Goal: Communication & Community: Participate in discussion

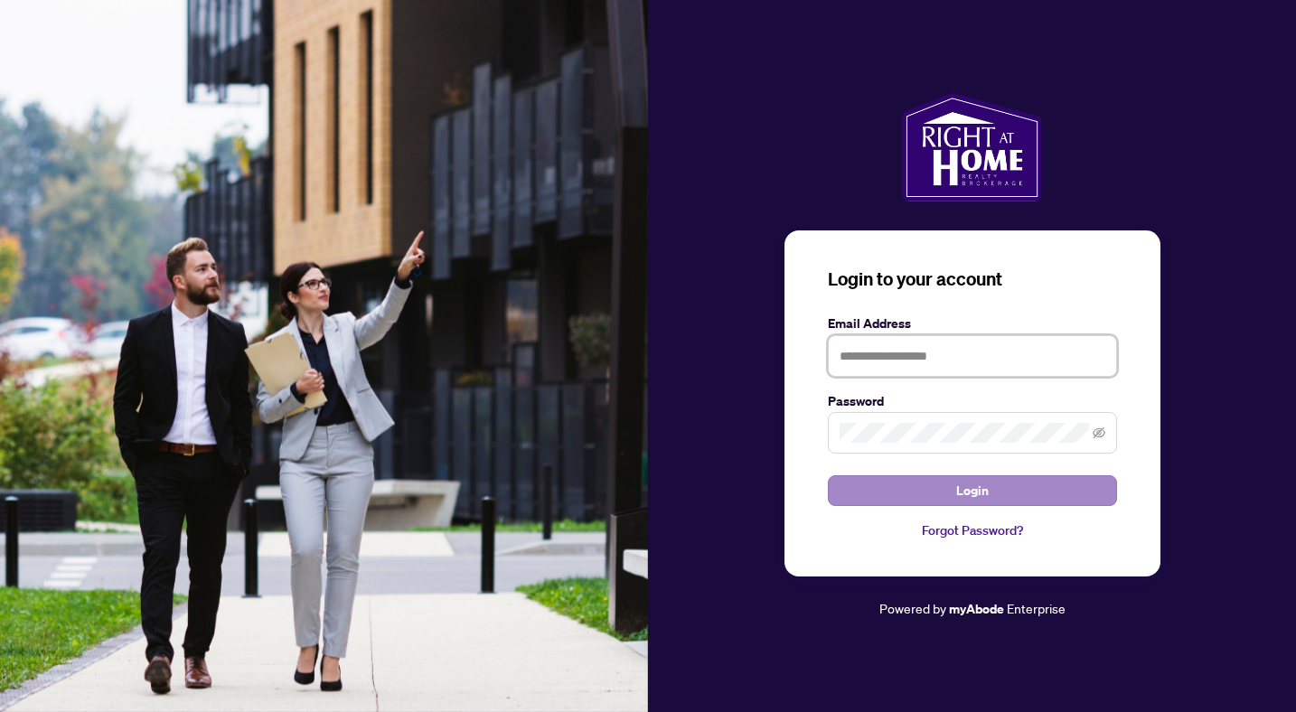
type input "**********"
click at [924, 493] on button "Login" at bounding box center [972, 491] width 289 height 31
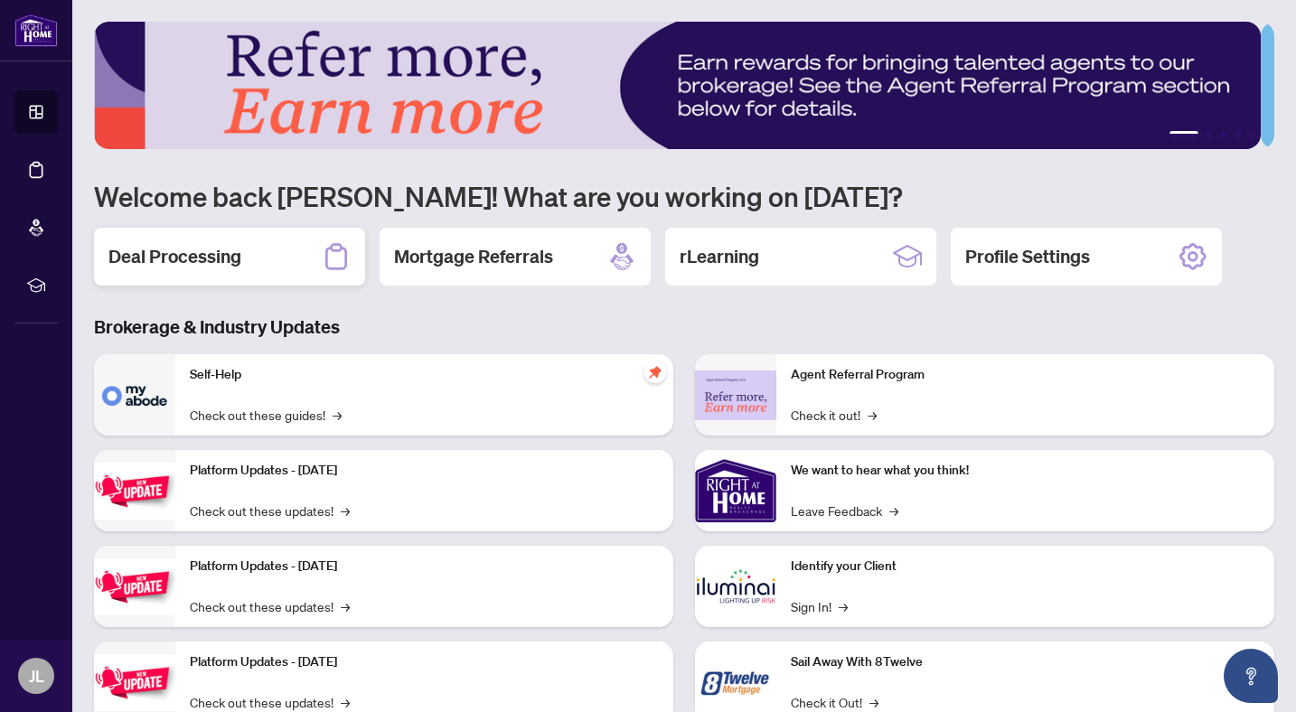
click at [222, 279] on div "Deal Processing" at bounding box center [229, 257] width 271 height 58
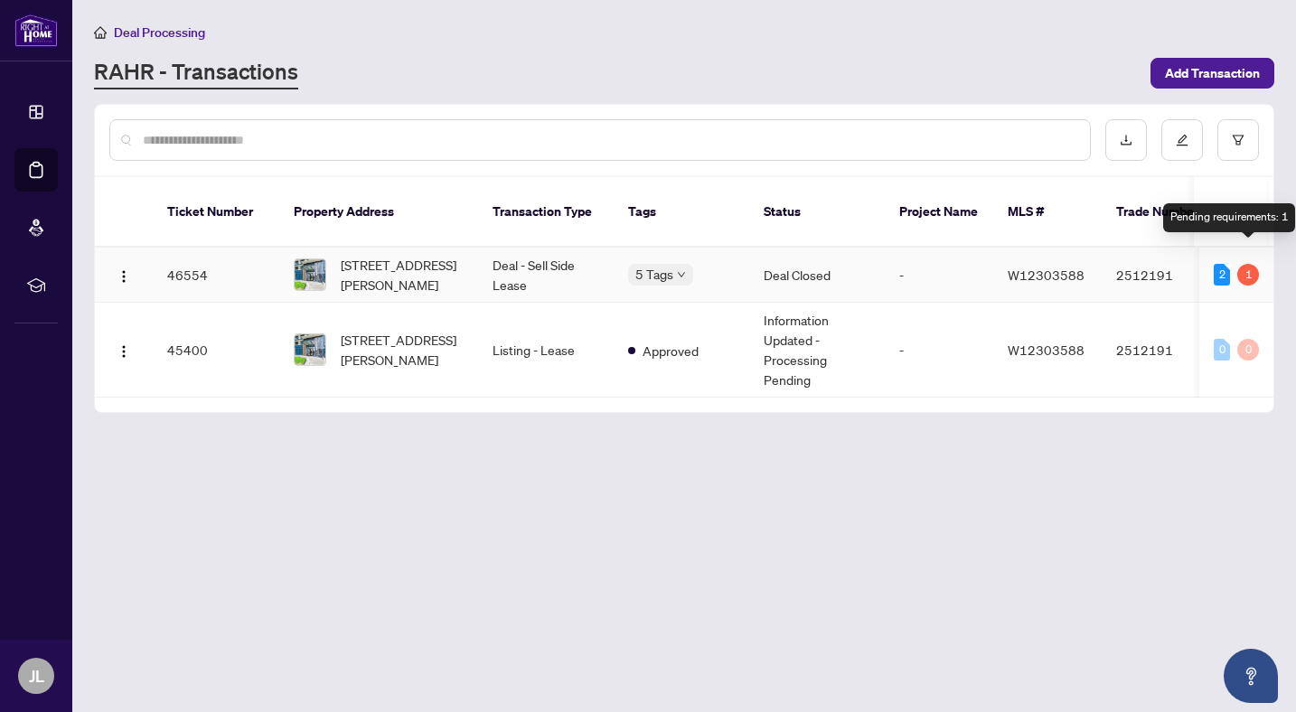
click at [1244, 264] on div "1" at bounding box center [1249, 275] width 22 height 22
click at [125, 269] on img "button" at bounding box center [124, 276] width 14 height 14
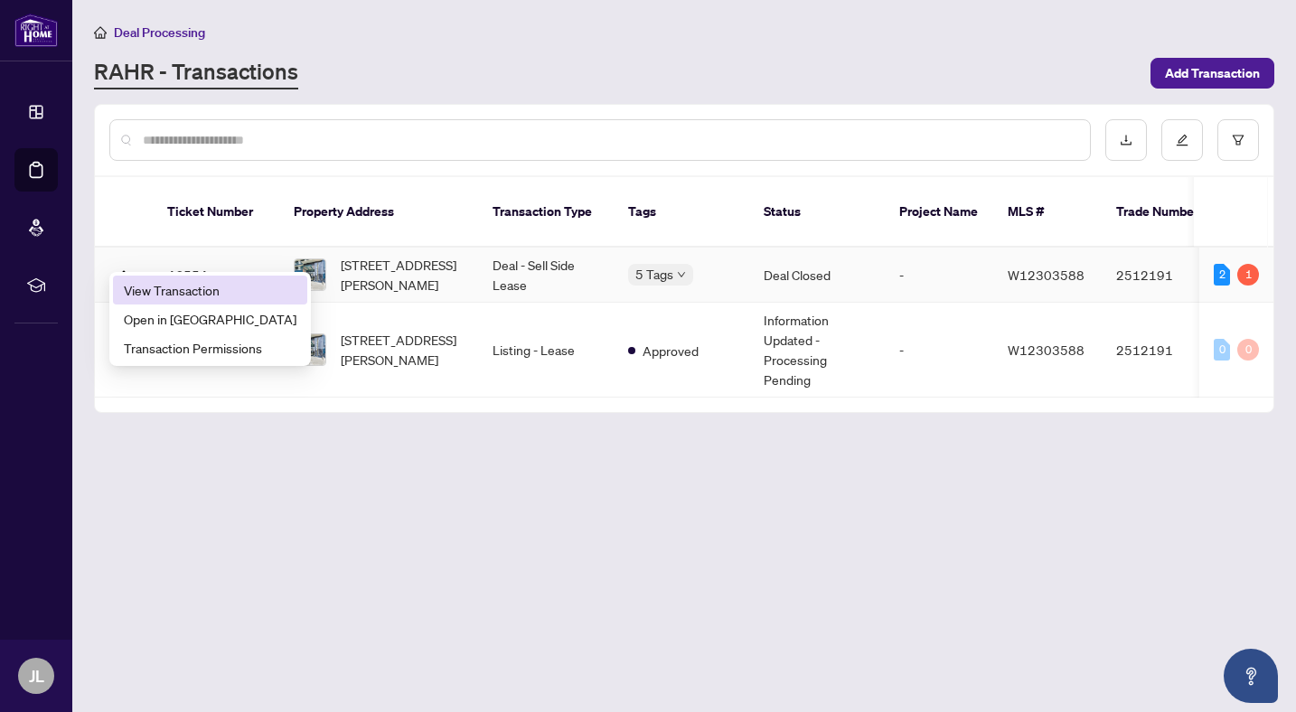
click at [181, 287] on span "View Transaction" at bounding box center [210, 290] width 173 height 20
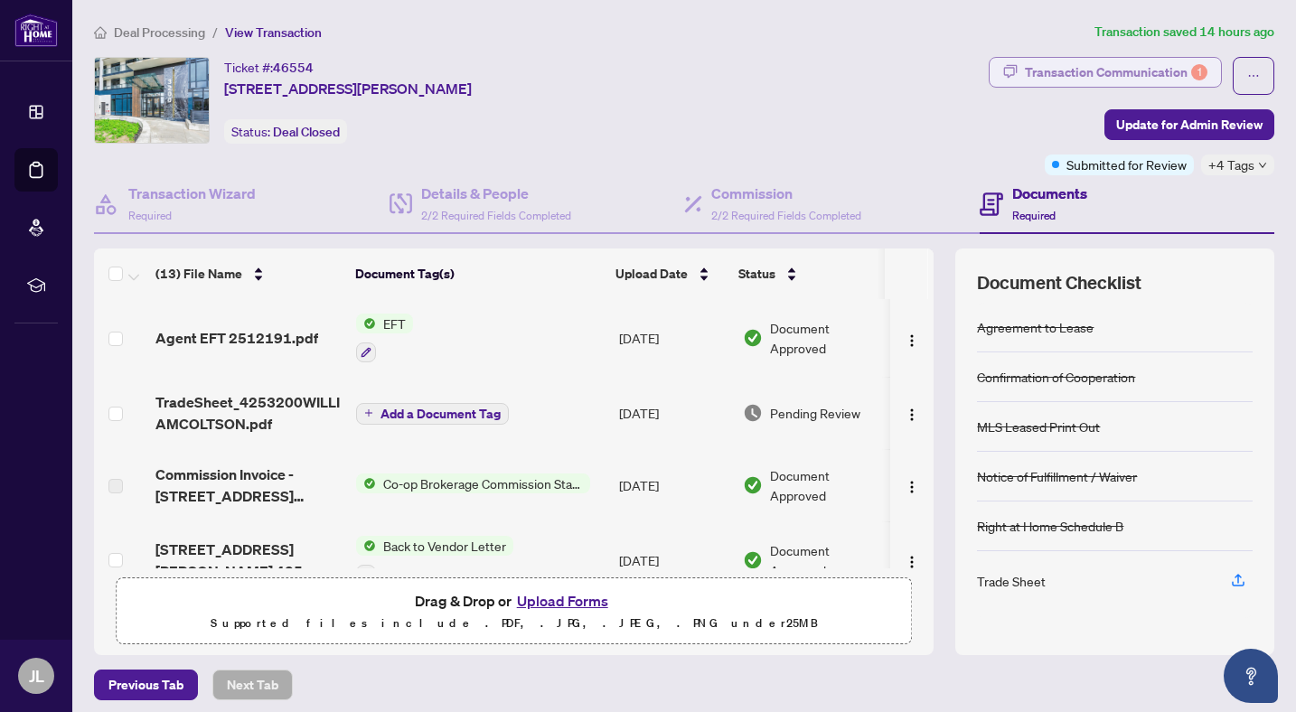
click at [1149, 75] on div "Transaction Communication 1" at bounding box center [1116, 72] width 183 height 29
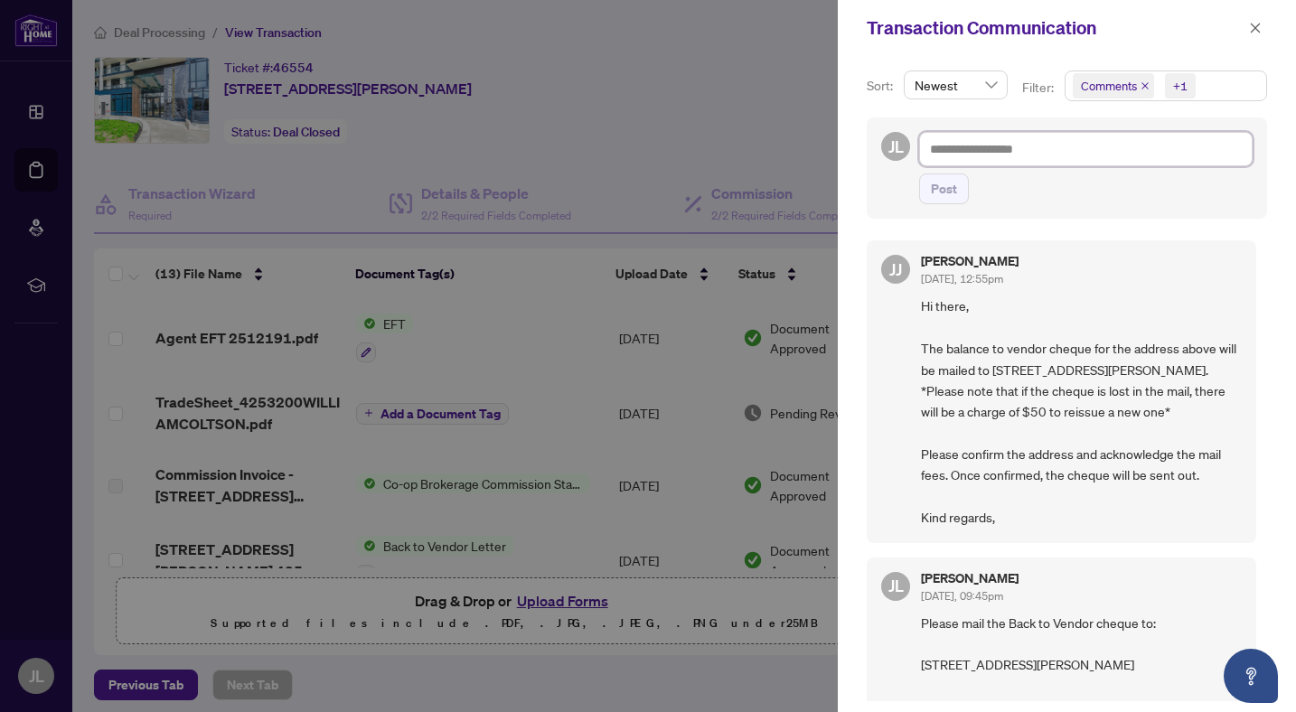
click at [946, 146] on textarea at bounding box center [1086, 149] width 334 height 34
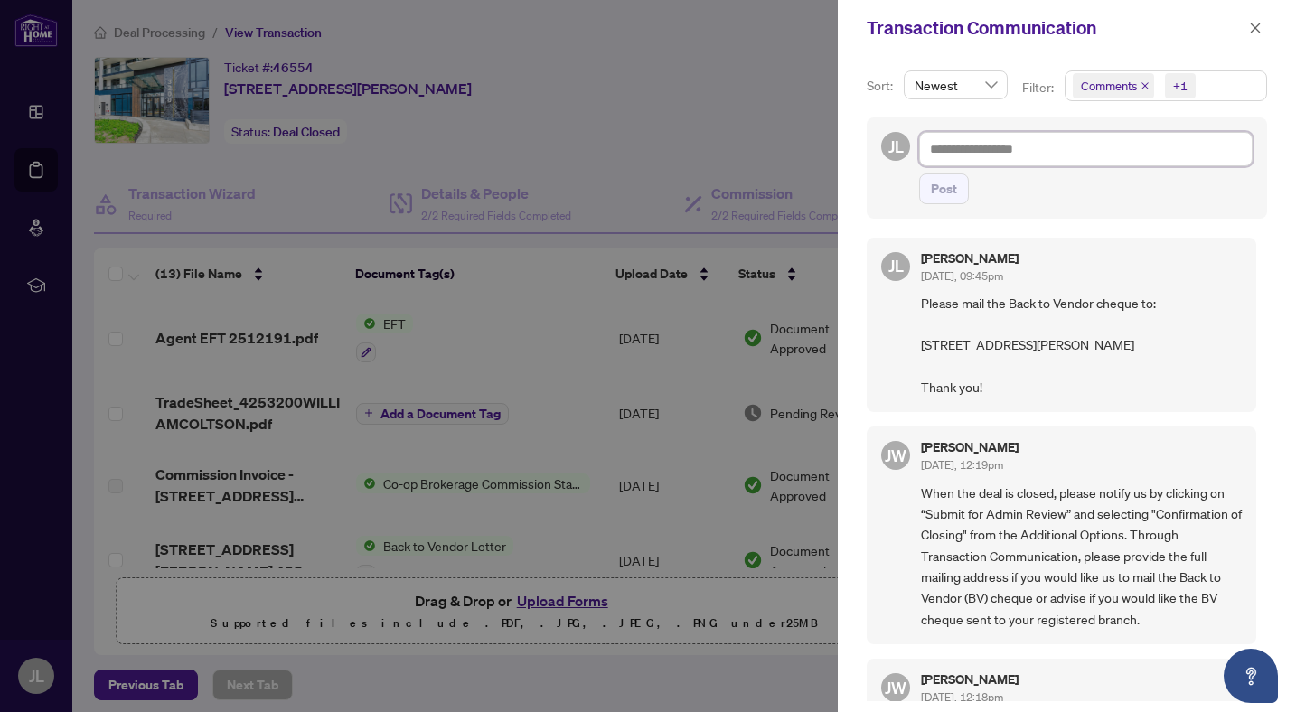
scroll to position [333, 0]
